Goal: Task Accomplishment & Management: Manage account settings

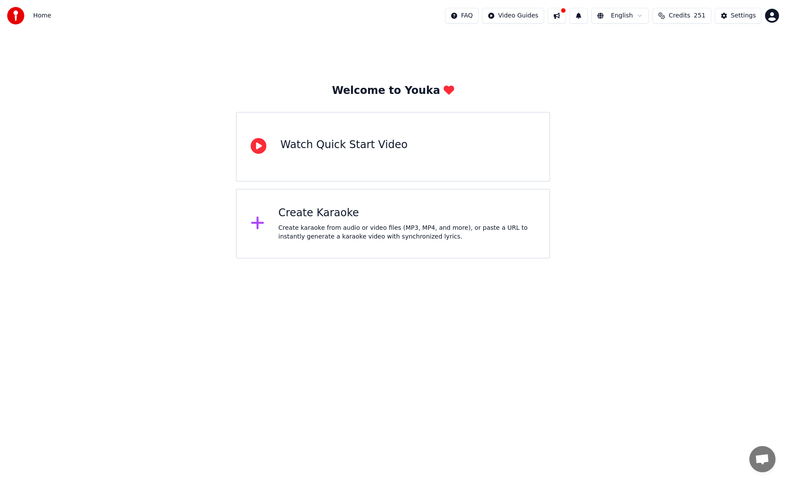
click at [562, 17] on button at bounding box center [557, 16] width 18 height 16
click at [479, 69] on div "Welcome to Youka Watch Quick Start Video Create Karaoke Create karaoke from aud…" at bounding box center [393, 144] width 786 height 227
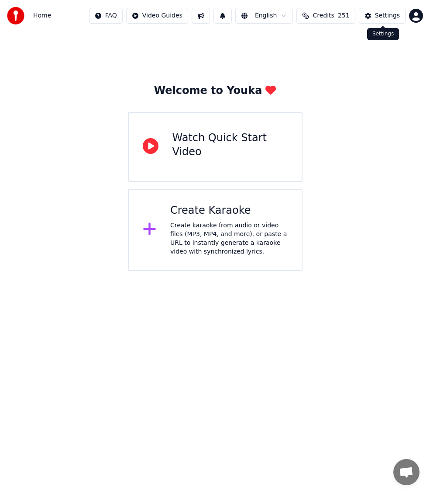
click at [398, 16] on div "Settings" at bounding box center [387, 15] width 25 height 9
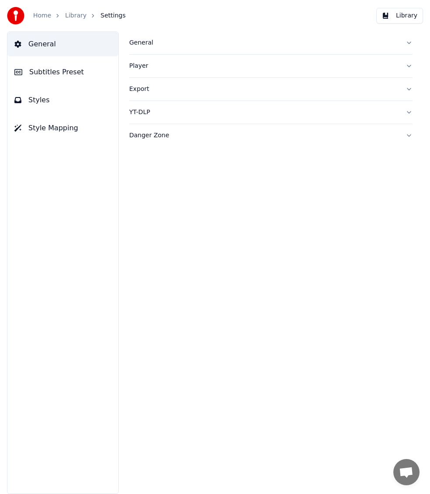
click at [52, 74] on span "Subtitles Preset" at bounding box center [56, 72] width 55 height 10
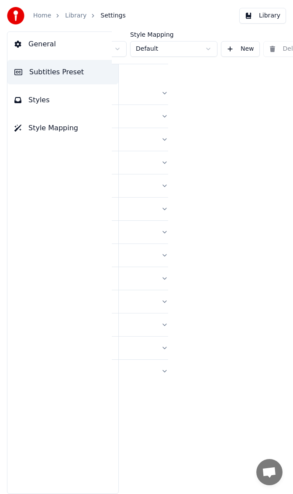
scroll to position [0, 108]
click at [235, 50] on button "New" at bounding box center [239, 49] width 39 height 16
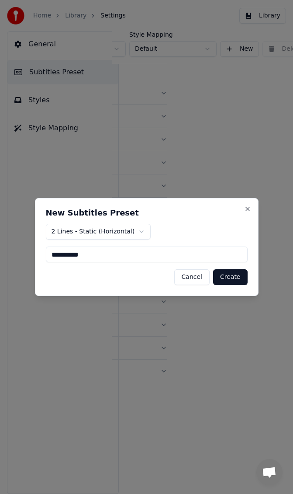
type input "**********"
click at [242, 274] on button "Create" at bounding box center [230, 277] width 35 height 16
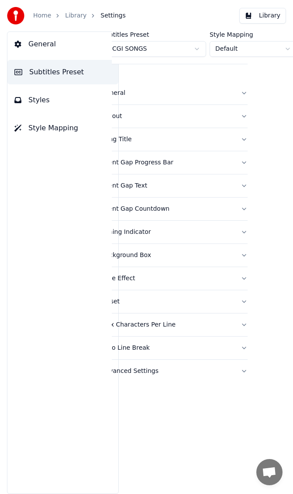
scroll to position [0, 0]
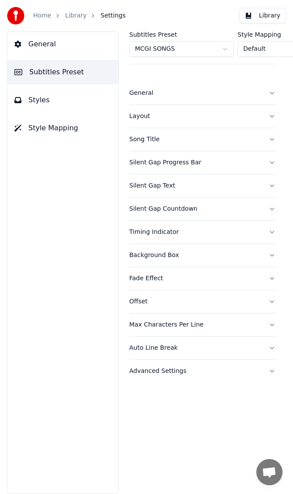
click at [217, 101] on button "General" at bounding box center [202, 93] width 146 height 23
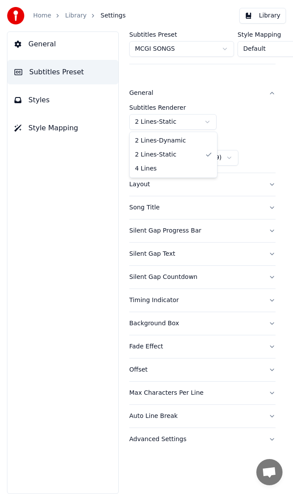
click at [197, 125] on html "Home Library Settings Library General Subtitles Preset Styles Style Mapping Sub…" at bounding box center [146, 247] width 293 height 494
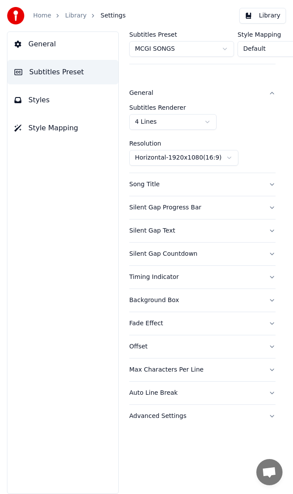
click at [267, 186] on button "Song Title" at bounding box center [202, 184] width 146 height 23
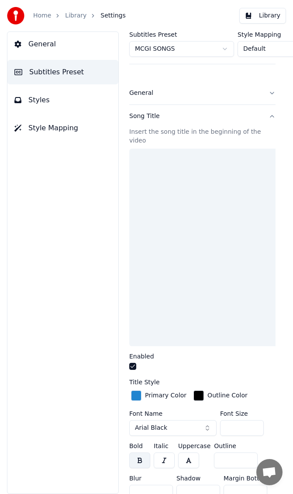
click at [271, 117] on button "Song Title" at bounding box center [202, 116] width 146 height 23
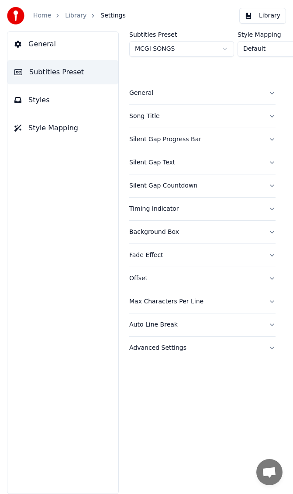
click at [271, 140] on button "Silent Gap Progress Bar" at bounding box center [202, 139] width 146 height 23
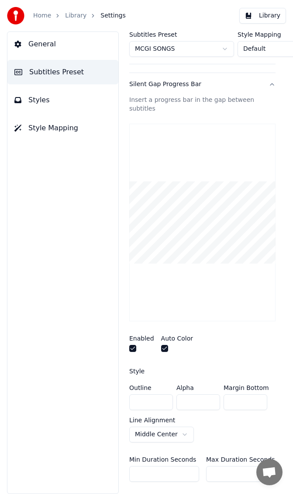
scroll to position [70, 0]
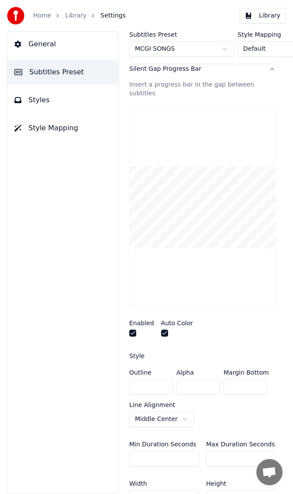
click at [170, 329] on div at bounding box center [177, 333] width 32 height 9
click at [161, 329] on button "button" at bounding box center [164, 332] width 7 height 7
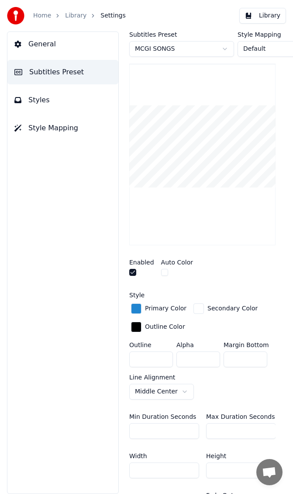
scroll to position [140, 0]
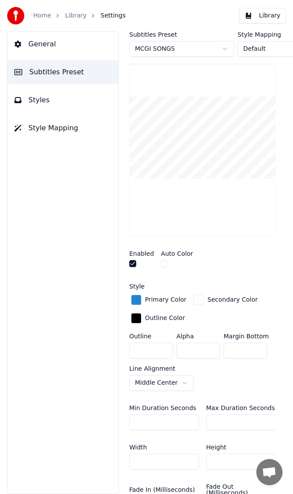
click at [141, 294] on div "button" at bounding box center [136, 299] width 10 height 10
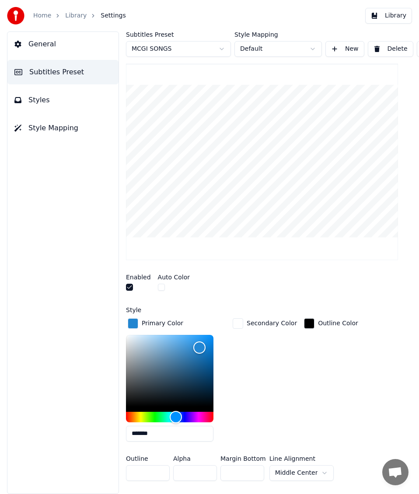
scroll to position [0, 3]
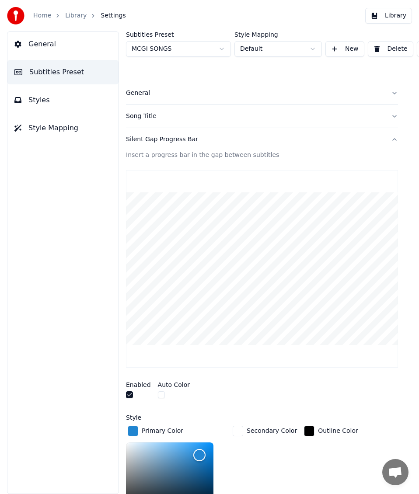
click at [323, 102] on button "General" at bounding box center [262, 93] width 272 height 23
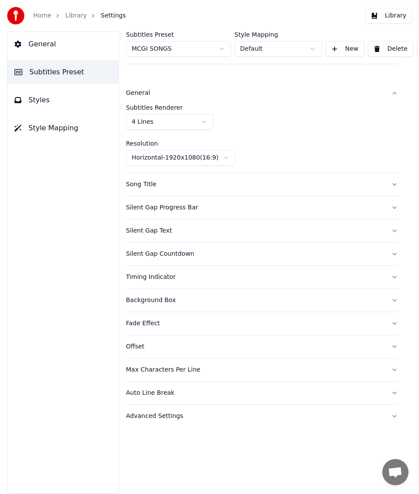
click at [358, 99] on button "General" at bounding box center [262, 93] width 272 height 23
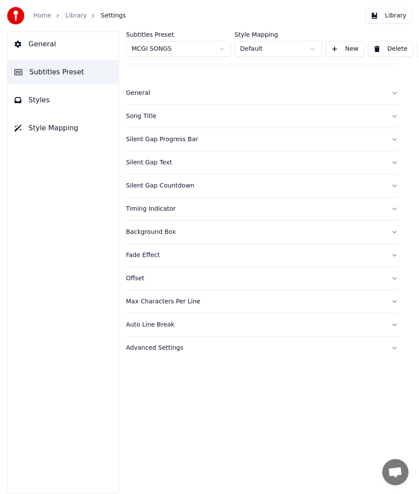
click at [262, 100] on button "General" at bounding box center [262, 93] width 272 height 23
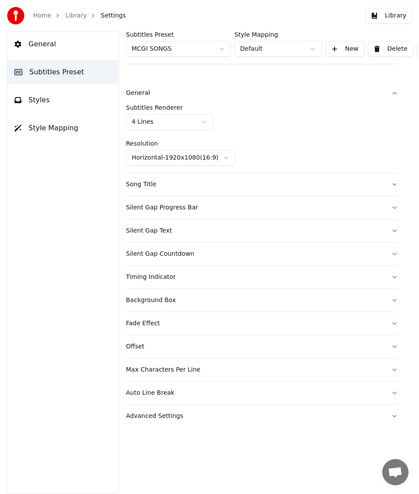
click at [262, 99] on button "General" at bounding box center [262, 93] width 272 height 23
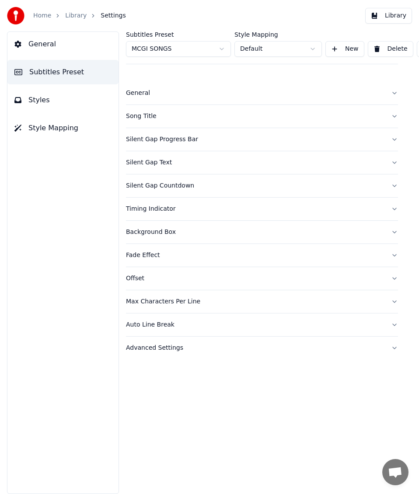
click at [242, 121] on button "Song Title" at bounding box center [262, 116] width 272 height 23
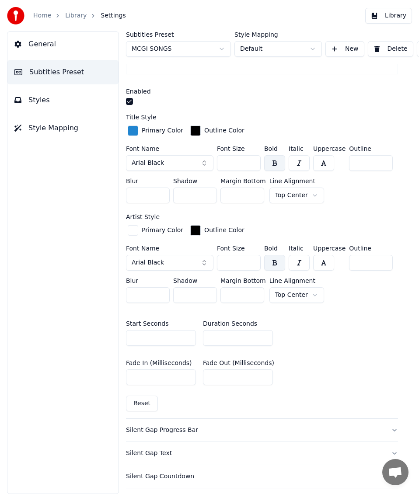
scroll to position [266, 3]
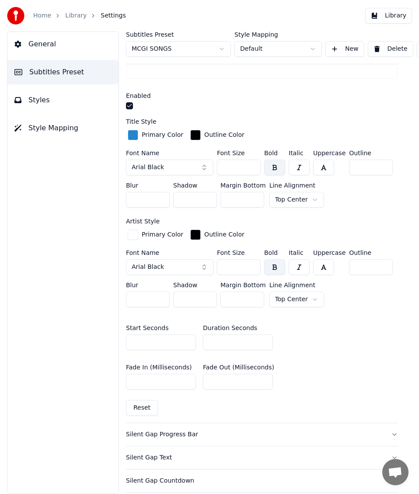
click at [190, 163] on button "Arial Black" at bounding box center [169, 167] width 87 height 16
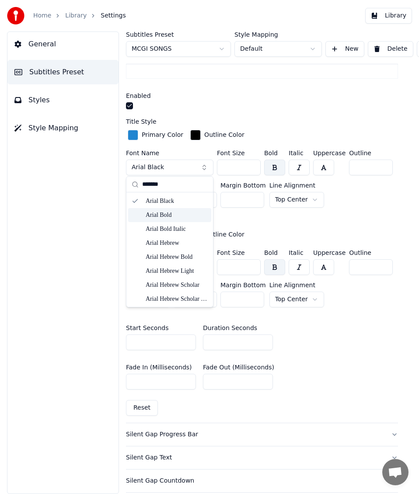
type input "*******"
click at [162, 217] on div "Arial Bold" at bounding box center [176, 215] width 62 height 9
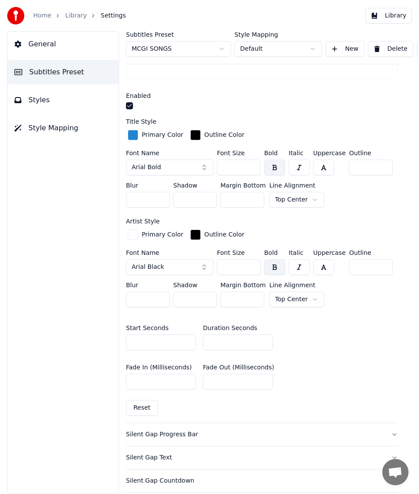
click at [232, 157] on div "Font Size ***" at bounding box center [239, 164] width 44 height 29
click at [234, 167] on input "***" at bounding box center [239, 167] width 44 height 16
drag, startPoint x: 234, startPoint y: 167, endPoint x: 207, endPoint y: 167, distance: 27.1
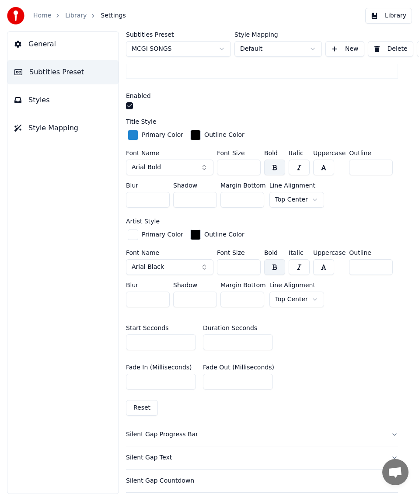
click at [207, 167] on div "Font Name Arial Bold Font Size *** Bold Italic Uppercase Outline * Blur * Shado…" at bounding box center [262, 180] width 272 height 61
type input "**"
click at [398, 210] on div "Subtitles Preset MCGI SONGS Style Mapping Default New Delete Set as Default Gen…" at bounding box center [265, 262] width 307 height 462
type input "*"
click at [371, 218] on div "Artist Style" at bounding box center [262, 221] width 272 height 6
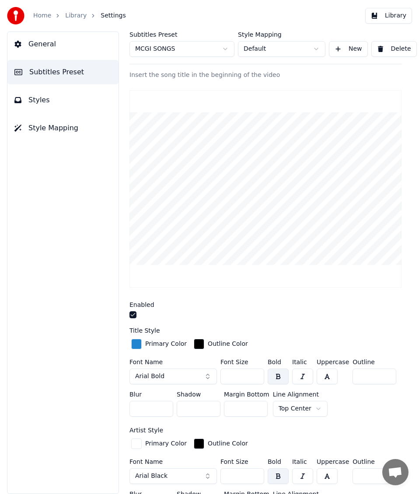
scroll to position [0, 0]
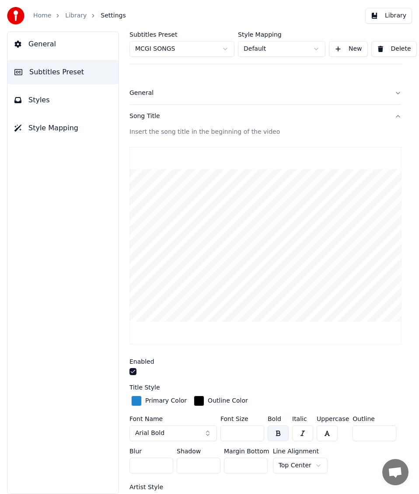
click at [78, 103] on button "Styles" at bounding box center [62, 100] width 111 height 24
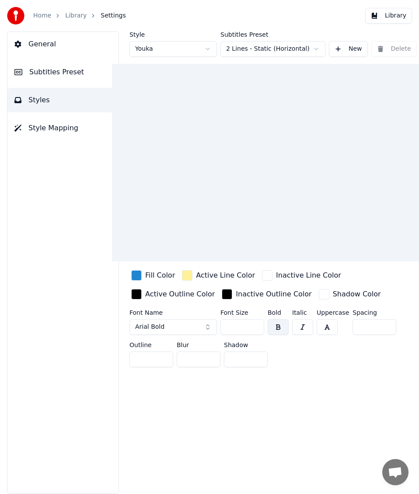
click at [76, 80] on button "Subtitles Preset" at bounding box center [62, 72] width 111 height 24
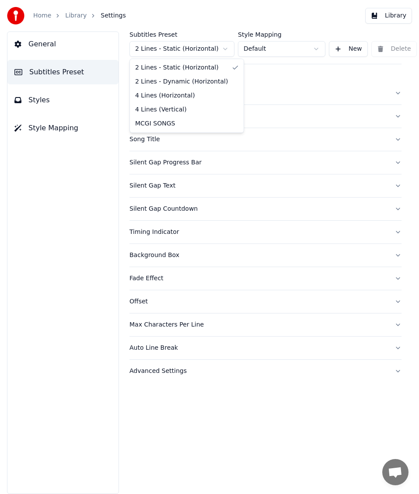
click at [209, 51] on html "Home Library Settings Library General Subtitles Preset Styles Style Mapping Sub…" at bounding box center [209, 247] width 419 height 494
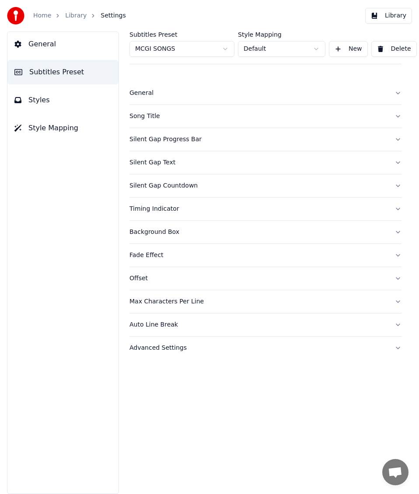
click at [203, 118] on div "Song Title" at bounding box center [258, 116] width 258 height 9
